Goal: Information Seeking & Learning: Learn about a topic

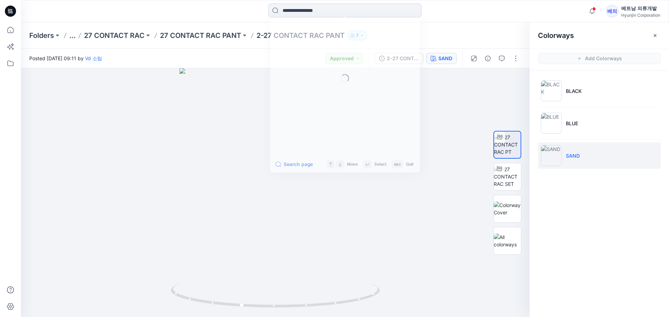
click at [321, 12] on input at bounding box center [344, 10] width 153 height 14
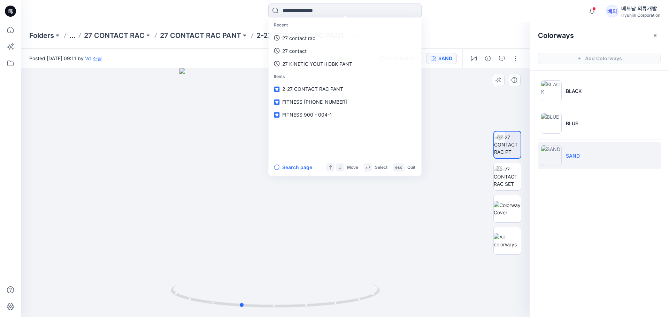
click at [337, 234] on div at bounding box center [275, 192] width 509 height 249
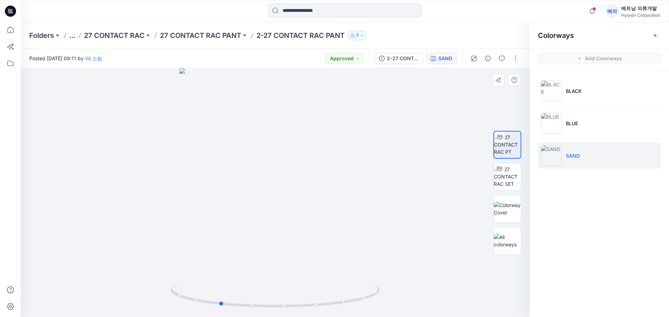
drag, startPoint x: 298, startPoint y: 126, endPoint x: 282, endPoint y: 135, distance: 18.9
click at [279, 136] on div at bounding box center [275, 192] width 509 height 249
drag, startPoint x: 271, startPoint y: 172, endPoint x: 260, endPoint y: 220, distance: 49.1
click at [260, 220] on img at bounding box center [275, 189] width 327 height 255
drag, startPoint x: 284, startPoint y: 176, endPoint x: 262, endPoint y: 176, distance: 22.3
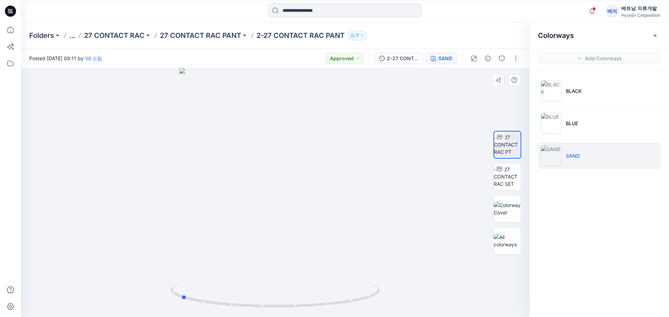
click at [262, 176] on div at bounding box center [275, 192] width 509 height 249
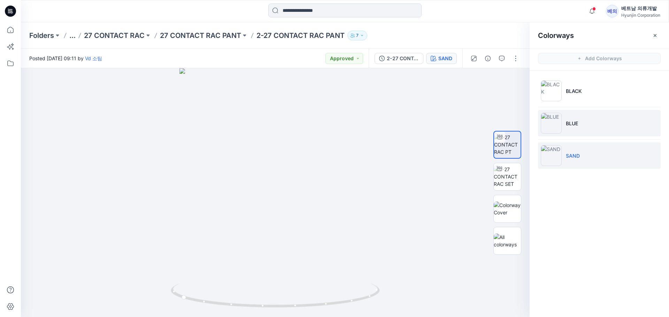
click at [554, 119] on img at bounding box center [551, 123] width 21 height 21
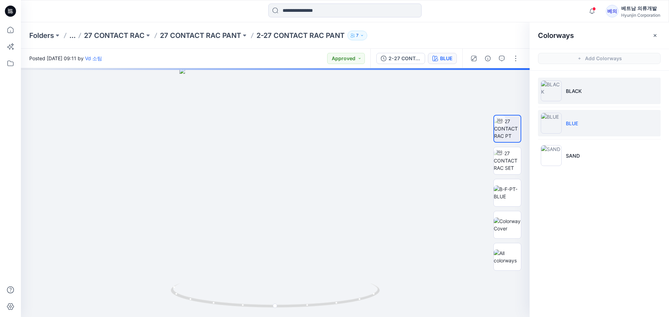
click at [583, 97] on li "BLACK" at bounding box center [599, 91] width 123 height 26
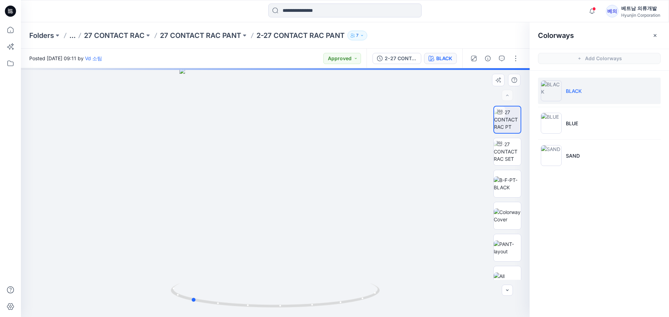
drag, startPoint x: 332, startPoint y: 196, endPoint x: 248, endPoint y: 197, distance: 84.3
click at [248, 197] on div at bounding box center [275, 192] width 509 height 249
drag, startPoint x: 209, startPoint y: 201, endPoint x: 276, endPoint y: 201, distance: 66.2
click at [276, 201] on div at bounding box center [275, 192] width 509 height 249
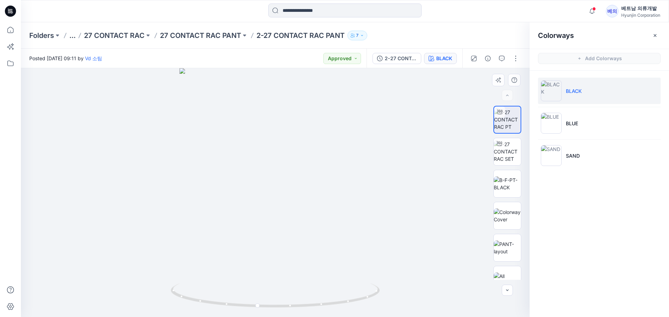
click at [450, 99] on div at bounding box center [275, 192] width 509 height 249
drag, startPoint x: 306, startPoint y: 131, endPoint x: 299, endPoint y: 139, distance: 10.4
click at [299, 139] on div at bounding box center [275, 192] width 509 height 249
drag, startPoint x: 269, startPoint y: 113, endPoint x: 266, endPoint y: 178, distance: 65.2
click at [266, 178] on img at bounding box center [275, 190] width 300 height 256
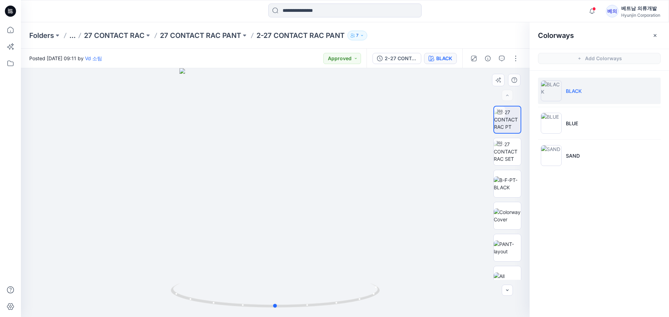
drag, startPoint x: 257, startPoint y: 154, endPoint x: 299, endPoint y: 158, distance: 42.7
click at [299, 158] on div at bounding box center [275, 192] width 509 height 249
click at [303, 10] on input at bounding box center [344, 10] width 153 height 14
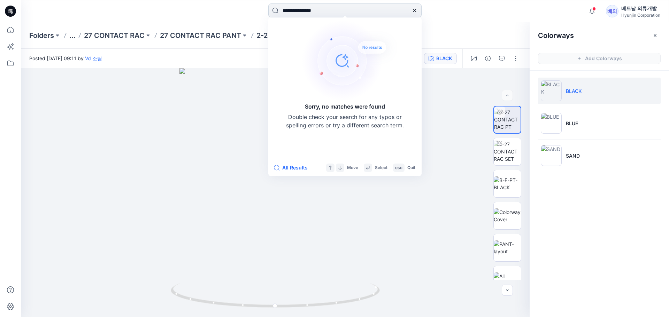
click at [309, 10] on input "**********" at bounding box center [344, 10] width 153 height 14
type input "**********"
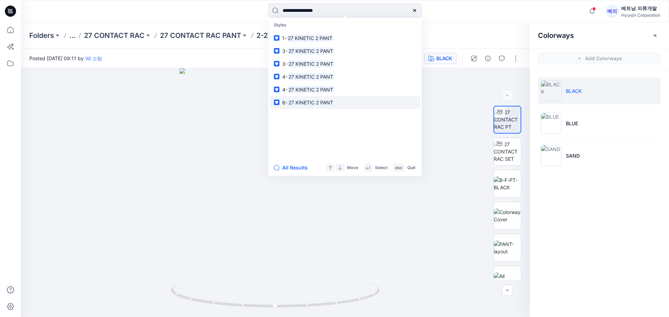
click at [307, 104] on mark "27 KINETIC 2 PANT" at bounding box center [310, 103] width 47 height 8
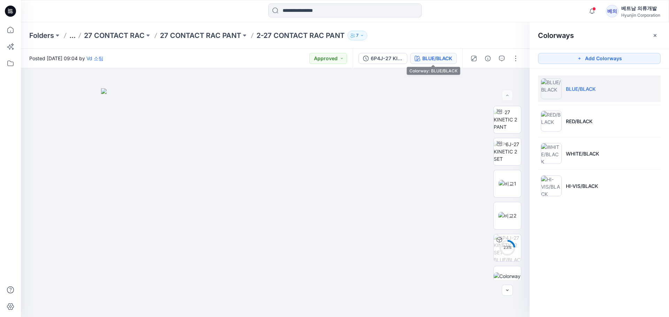
click at [442, 59] on div "BLUE/BLACK" at bounding box center [437, 59] width 30 height 8
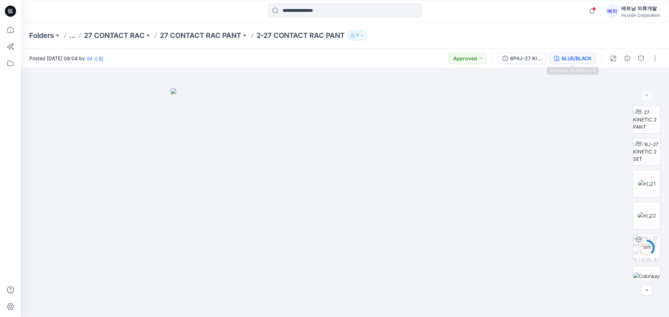
click at [574, 60] on div "BLUE/BLACK" at bounding box center [577, 59] width 30 height 8
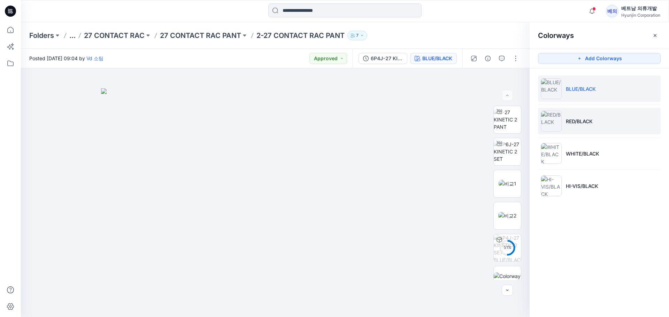
click at [575, 117] on li "RED/BLACK" at bounding box center [599, 121] width 123 height 26
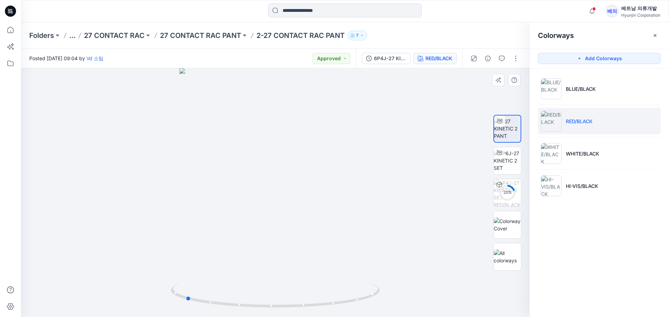
drag, startPoint x: 308, startPoint y: 175, endPoint x: 230, endPoint y: 168, distance: 79.1
click at [230, 168] on div at bounding box center [275, 192] width 509 height 249
click at [509, 160] on img at bounding box center [507, 161] width 27 height 22
drag, startPoint x: 268, startPoint y: 202, endPoint x: 266, endPoint y: 177, distance: 25.8
click at [266, 177] on img at bounding box center [274, 73] width 523 height 490
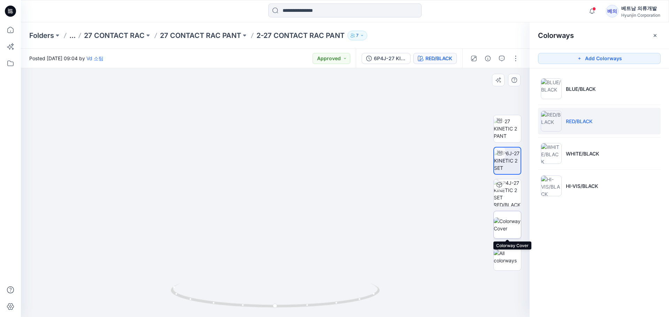
click at [511, 226] on img at bounding box center [507, 225] width 27 height 15
drag, startPoint x: 289, startPoint y: 118, endPoint x: 247, endPoint y: 191, distance: 84.4
click at [247, 191] on img at bounding box center [274, 192] width 113 height 249
drag, startPoint x: 284, startPoint y: 115, endPoint x: 168, endPoint y: 122, distance: 115.8
click at [152, 115] on div at bounding box center [275, 192] width 509 height 249
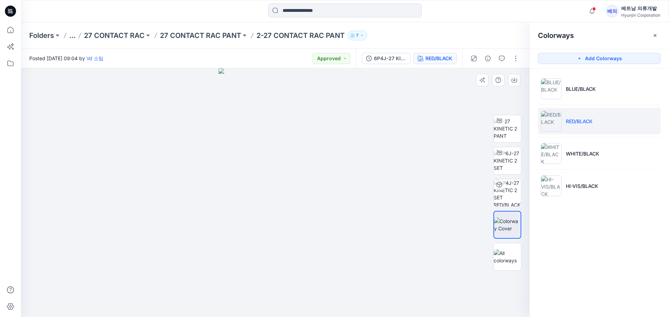
drag, startPoint x: 249, startPoint y: 213, endPoint x: 322, endPoint y: 237, distance: 76.5
click at [322, 237] on img at bounding box center [274, 192] width 113 height 249
click at [498, 183] on icon at bounding box center [499, 185] width 6 height 6
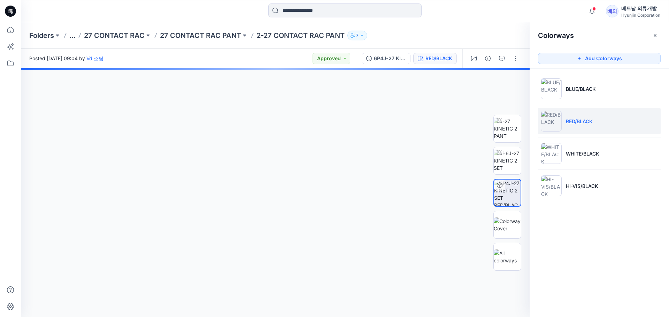
click at [500, 184] on icon at bounding box center [500, 186] width 6 height 6
click at [502, 219] on img at bounding box center [507, 225] width 27 height 15
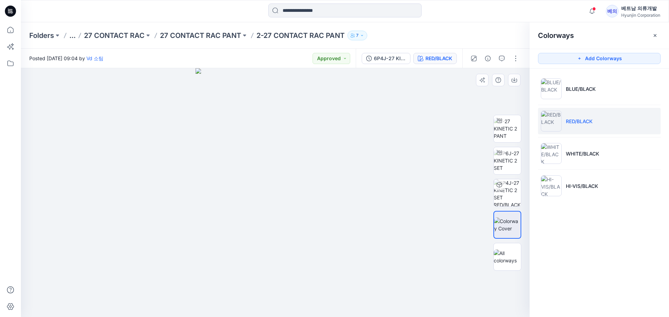
drag, startPoint x: 306, startPoint y: 138, endPoint x: 283, endPoint y: 222, distance: 86.8
click at [283, 222] on img at bounding box center [275, 192] width 160 height 249
drag, startPoint x: 314, startPoint y: 153, endPoint x: 119, endPoint y: 153, distance: 194.4
click at [119, 153] on div at bounding box center [275, 192] width 509 height 249
drag, startPoint x: 316, startPoint y: 198, endPoint x: 204, endPoint y: 182, distance: 113.3
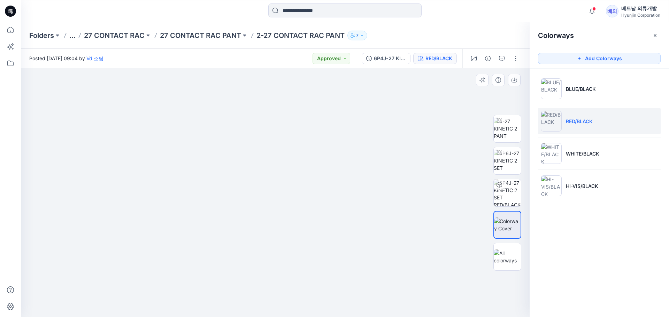
click at [204, 182] on div at bounding box center [275, 192] width 509 height 249
drag, startPoint x: 309, startPoint y: 184, endPoint x: 215, endPoint y: 176, distance: 94.4
click at [215, 176] on div at bounding box center [275, 192] width 509 height 249
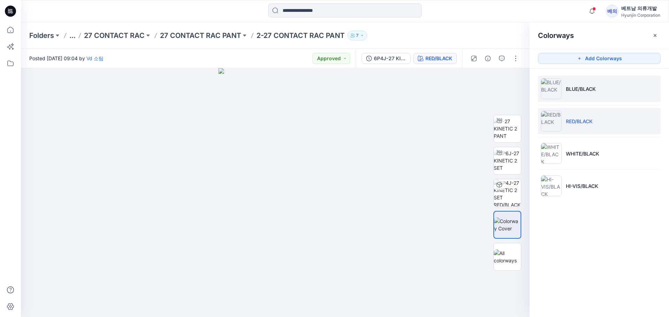
click at [580, 87] on p "BLUE/BLACK" at bounding box center [581, 88] width 30 height 7
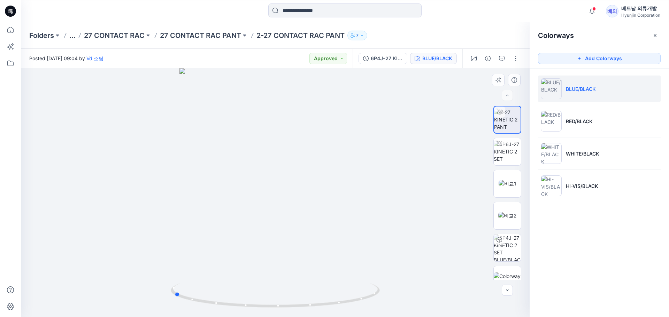
drag, startPoint x: 316, startPoint y: 152, endPoint x: 215, endPoint y: 143, distance: 101.8
click at [215, 143] on div at bounding box center [275, 192] width 509 height 249
click at [511, 186] on img at bounding box center [508, 183] width 18 height 7
click at [498, 212] on img at bounding box center [507, 215] width 18 height 7
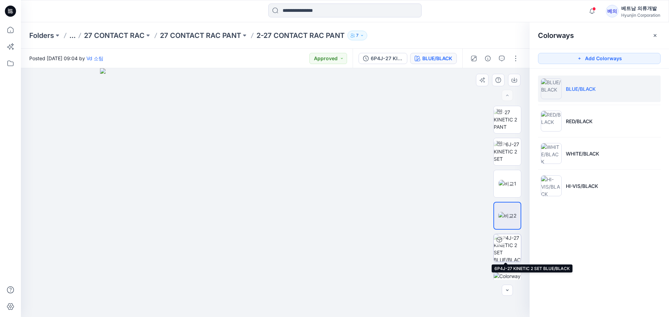
click at [512, 248] on img at bounding box center [507, 247] width 27 height 27
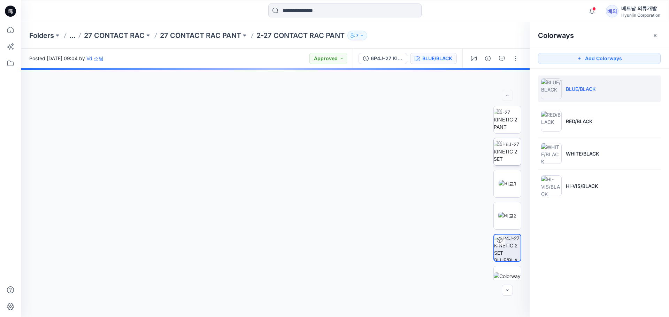
click at [501, 154] on img at bounding box center [507, 152] width 27 height 22
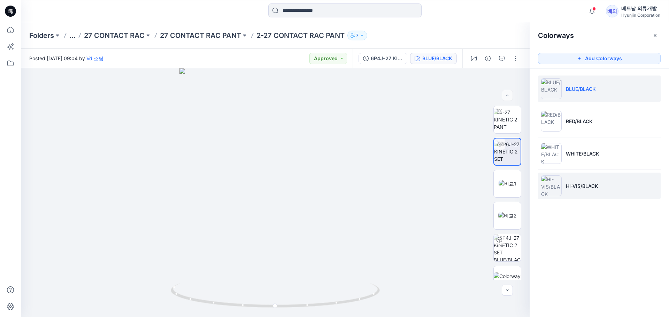
click at [577, 181] on li "HI-VIS/BLACK" at bounding box center [599, 186] width 123 height 26
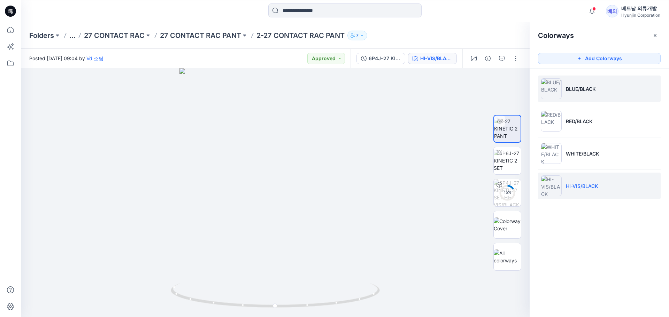
click at [585, 92] on p "BLUE/BLACK" at bounding box center [581, 88] width 30 height 7
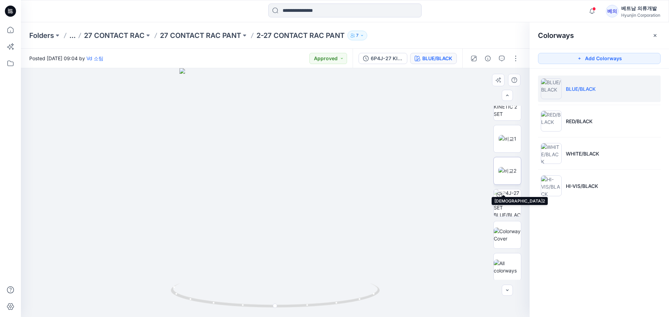
scroll to position [46, 0]
